Goal: Task Accomplishment & Management: Manage account settings

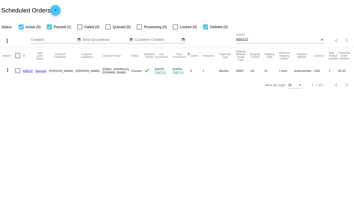
click at [281, 37] on div "830212 Search" at bounding box center [278, 39] width 83 height 10
click at [278, 38] on input "830212" at bounding box center [278, 40] width 83 height 4
paste input "987456"
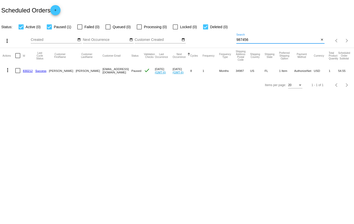
type input "987456"
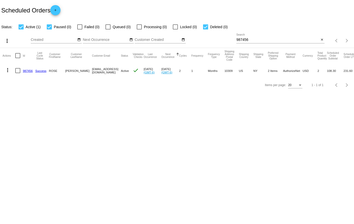
click at [262, 125] on body "Scheduled Orders add Status: Active (1) Paused (0) Failed (0) Queued (0) Proces…" at bounding box center [177, 112] width 354 height 224
click at [30, 71] on link "987456" at bounding box center [28, 70] width 10 height 3
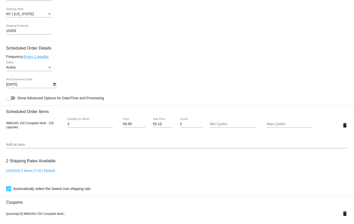
scroll to position [254, 0]
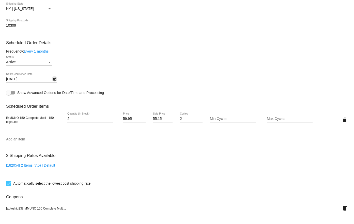
click at [56, 78] on icon "Open calendar" at bounding box center [55, 79] width 4 height 6
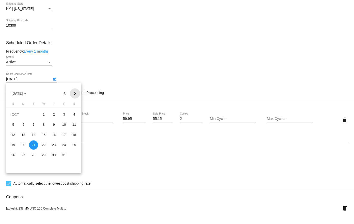
click at [72, 93] on button "Next month" at bounding box center [75, 94] width 10 height 10
click at [76, 147] on div "21" at bounding box center [74, 145] width 9 height 9
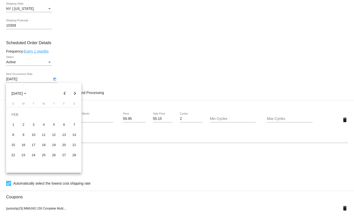
type input "[DATE]"
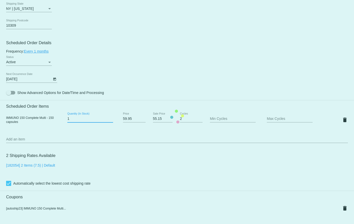
type input "1"
click at [110, 120] on input "1" at bounding box center [90, 119] width 46 height 4
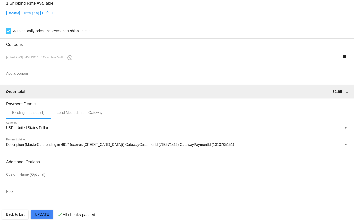
scroll to position [410, 0]
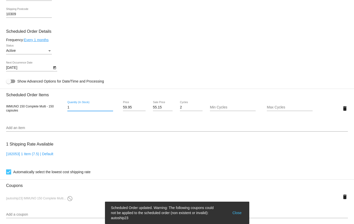
scroll to position [283, 0]
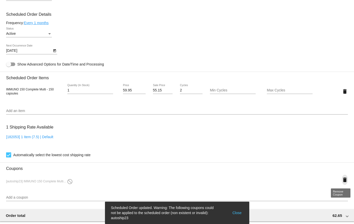
click at [343, 179] on mat-icon "delete" at bounding box center [345, 180] width 6 height 6
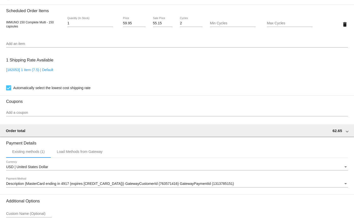
scroll to position [331, 0]
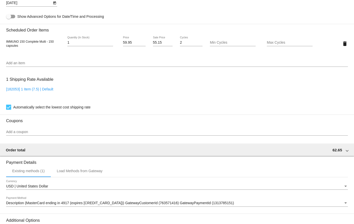
click at [106, 59] on div "Add an item" at bounding box center [177, 62] width 342 height 10
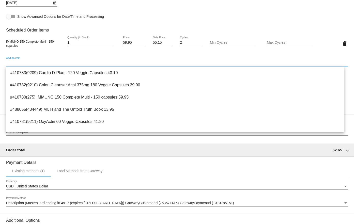
click at [138, 12] on mat-card-content "Customer 6963869: [PERSON_NAME] [EMAIL_ADDRESS][DOMAIN_NAME] Customer Shipping …" at bounding box center [177, 22] width 342 height 479
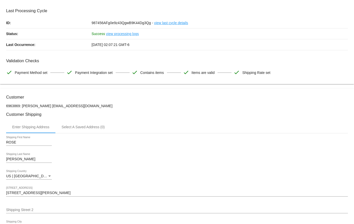
scroll to position [11, 0]
